Goal: Task Accomplishment & Management: Manage account settings

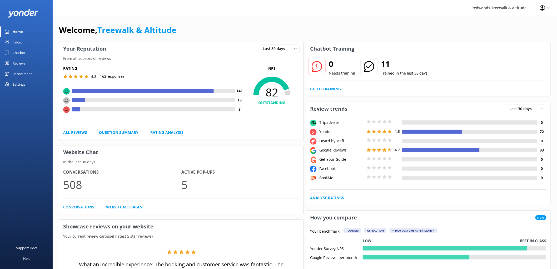
click at [26, 68] on link "Reviews" at bounding box center [26, 63] width 53 height 11
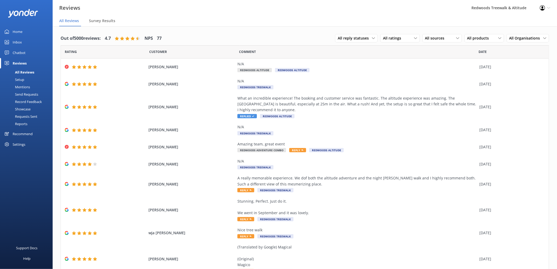
click at [15, 41] on div "Inbox" at bounding box center [17, 42] width 9 height 11
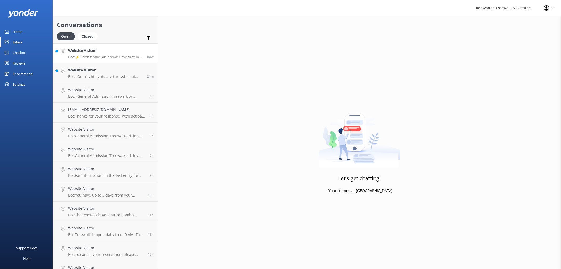
click at [79, 53] on h4 "Website Visitor" at bounding box center [105, 51] width 75 height 6
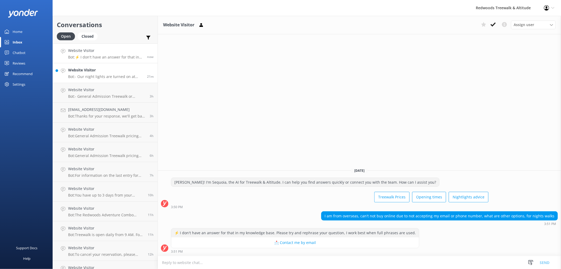
click at [104, 69] on h4 "Website Visitor" at bounding box center [105, 70] width 75 height 6
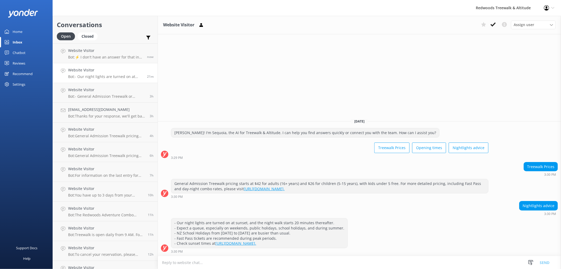
click at [29, 34] on link "Home" at bounding box center [26, 31] width 53 height 11
